Goal: Find specific page/section: Find specific page/section

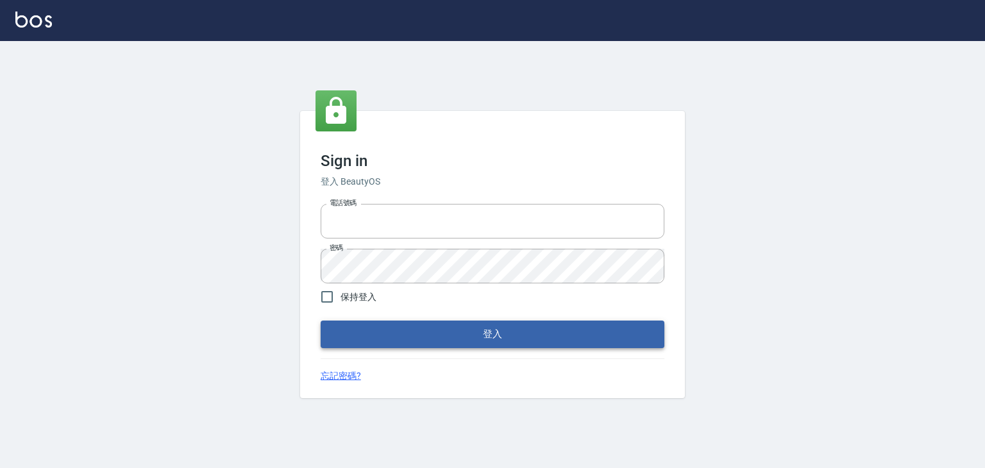
type input "6430581"
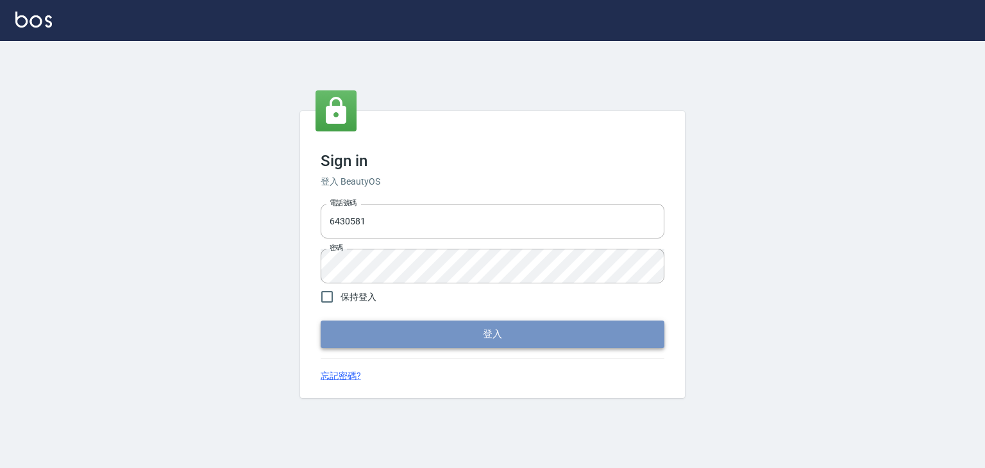
click at [463, 344] on button "登入" at bounding box center [493, 334] width 344 height 27
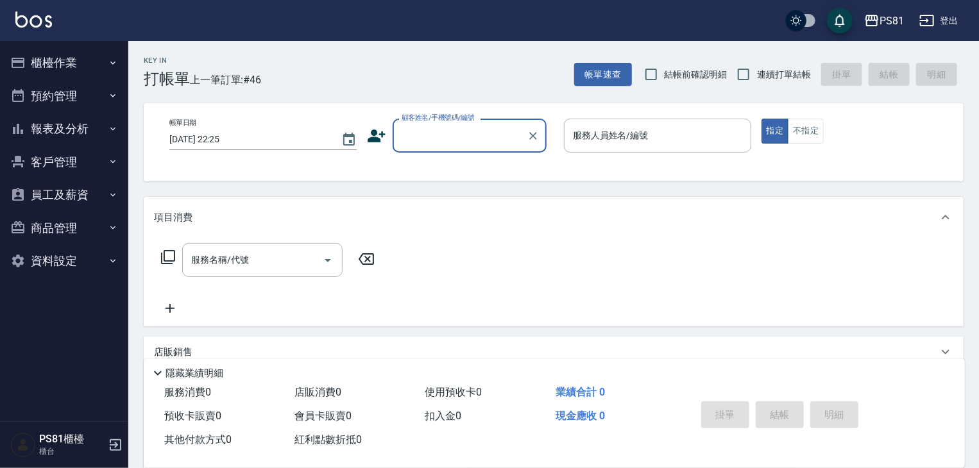
click at [54, 121] on button "報表及分析" at bounding box center [64, 128] width 118 height 33
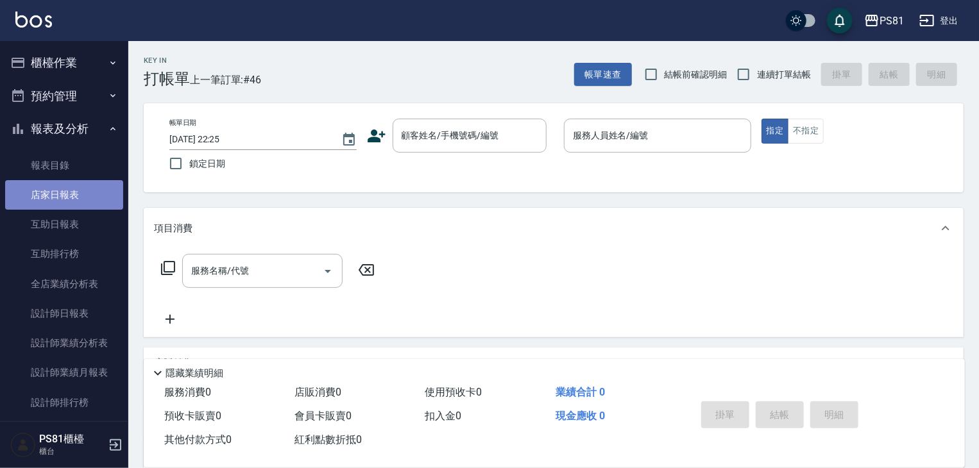
click at [80, 208] on link "店家日報表" at bounding box center [64, 195] width 118 height 30
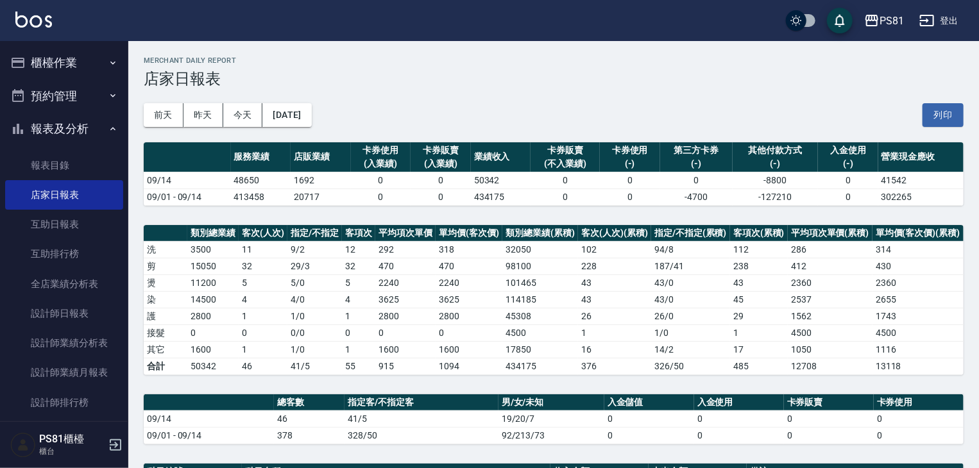
scroll to position [342, 0]
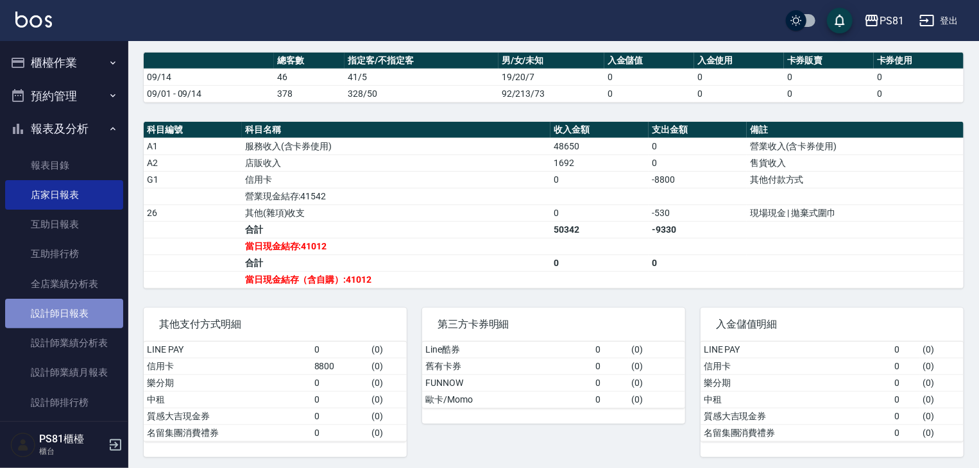
click at [85, 314] on link "設計師日報表" at bounding box center [64, 314] width 118 height 30
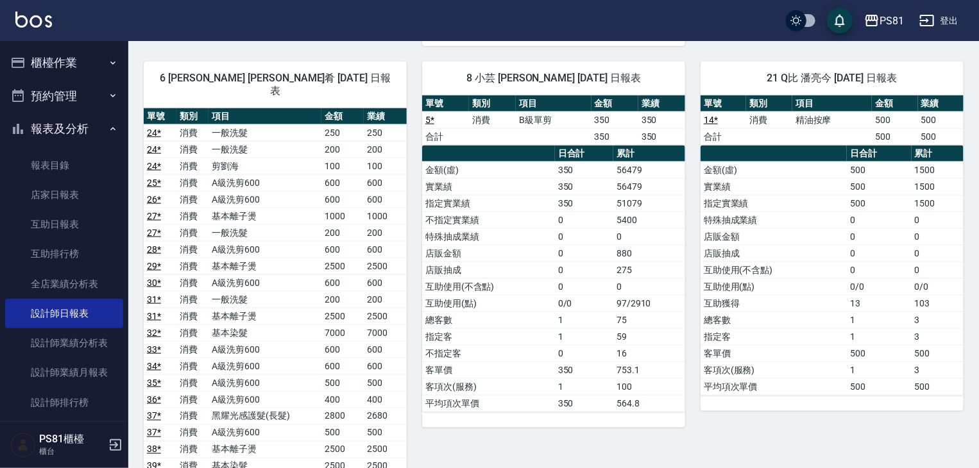
scroll to position [783, 0]
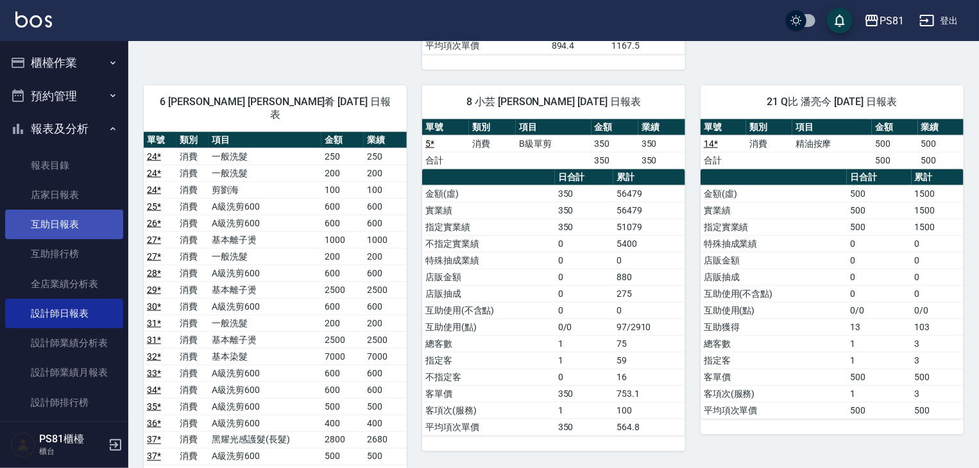
click at [56, 231] on link "互助日報表" at bounding box center [64, 225] width 118 height 30
